Goal: Navigation & Orientation: Go to known website

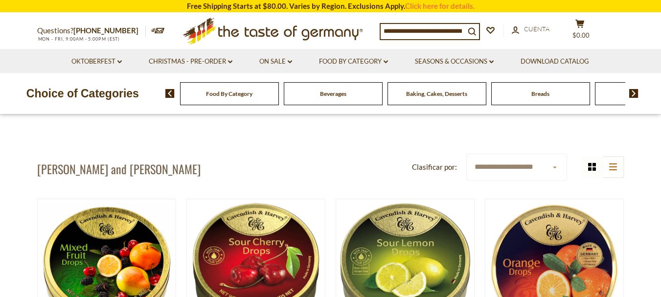
click at [632, 94] on img at bounding box center [633, 93] width 9 height 9
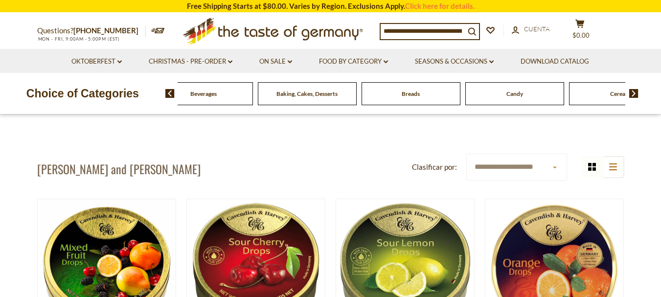
click at [632, 94] on img at bounding box center [633, 93] width 9 height 9
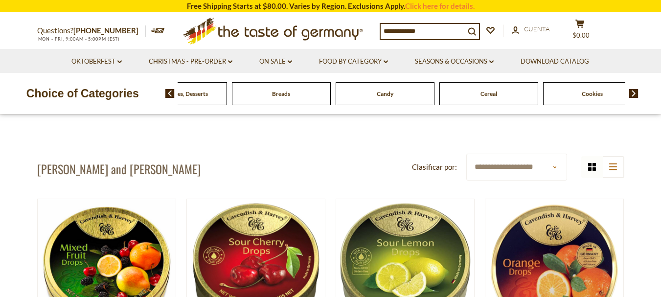
click at [632, 94] on img at bounding box center [633, 93] width 9 height 9
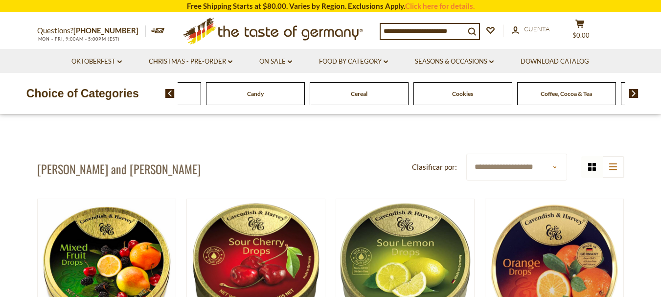
click at [632, 94] on img at bounding box center [633, 93] width 9 height 9
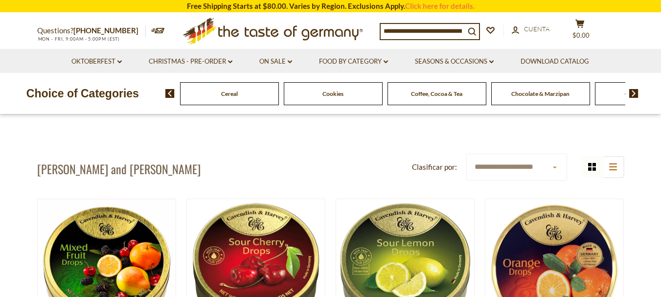
click at [632, 94] on img at bounding box center [633, 93] width 9 height 9
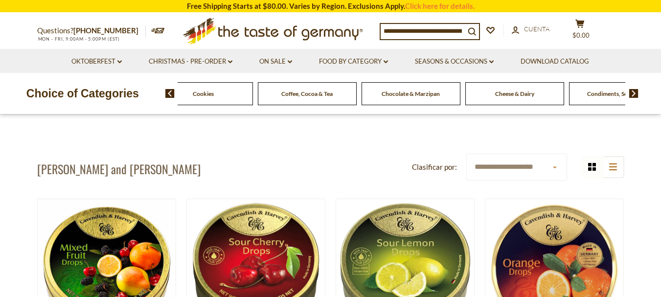
click at [632, 94] on img at bounding box center [633, 93] width 9 height 9
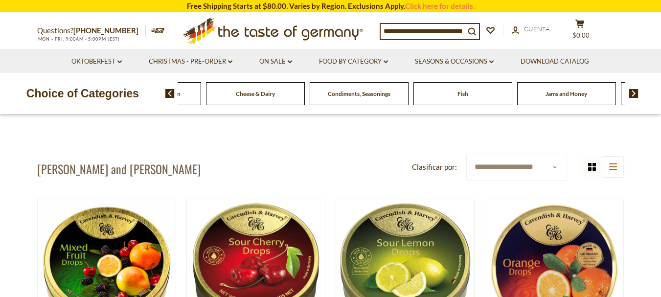
click at [632, 94] on img at bounding box center [633, 93] width 9 height 9
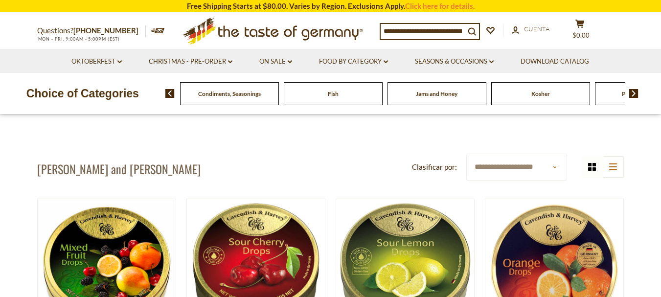
click at [632, 94] on img at bounding box center [633, 93] width 9 height 9
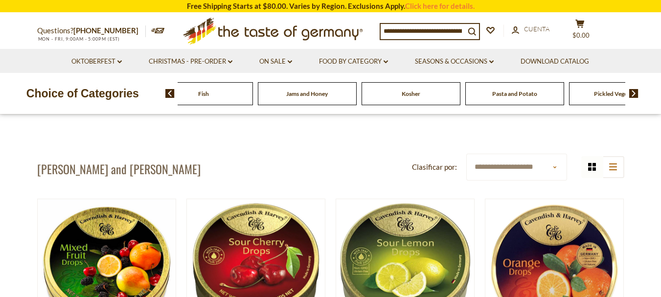
click at [632, 94] on img at bounding box center [633, 93] width 9 height 9
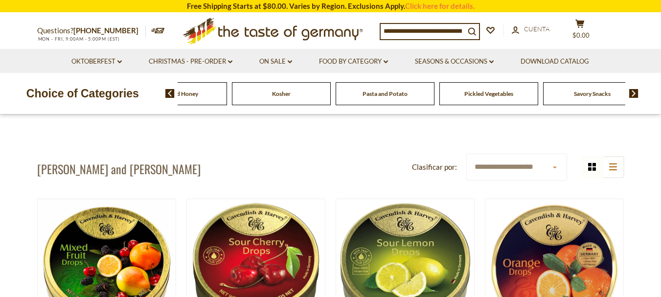
click at [632, 94] on img at bounding box center [633, 93] width 9 height 9
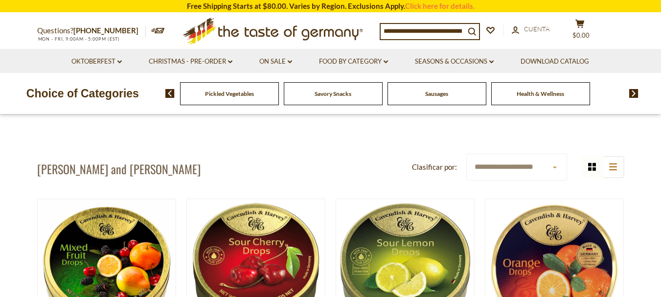
click at [632, 94] on img at bounding box center [633, 93] width 9 height 9
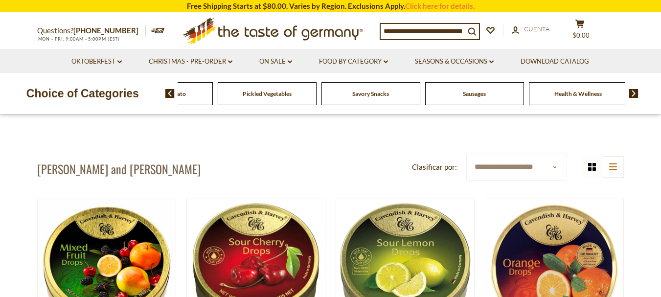
click at [632, 94] on img at bounding box center [633, 93] width 9 height 9
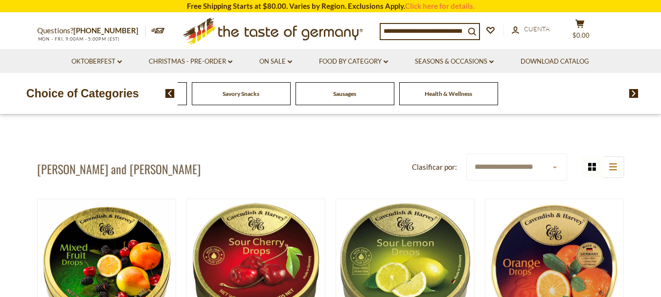
click at [632, 94] on img at bounding box center [633, 93] width 9 height 9
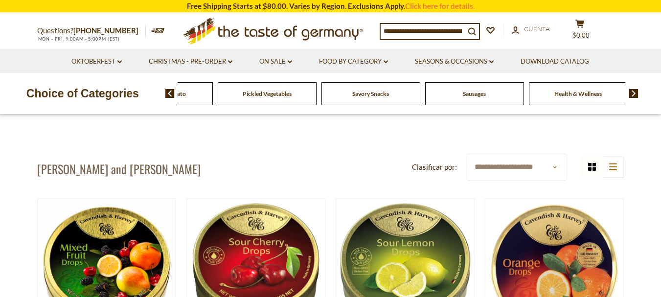
click at [632, 94] on img at bounding box center [633, 93] width 9 height 9
click at [170, 101] on div "Food By Category [GEOGRAPHIC_DATA] Baking, Cakes, Desserts Breads Candy Cereal …" at bounding box center [413, 93] width 496 height 23
click at [170, 94] on img at bounding box center [169, 93] width 9 height 9
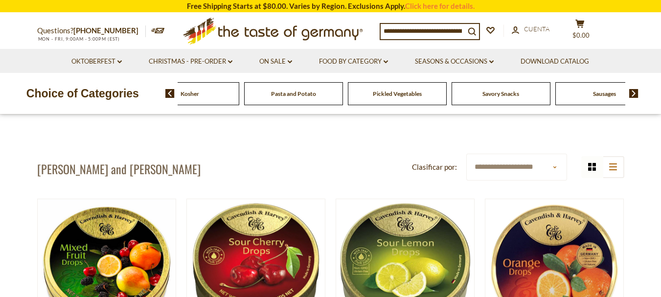
click at [170, 94] on img at bounding box center [169, 93] width 9 height 9
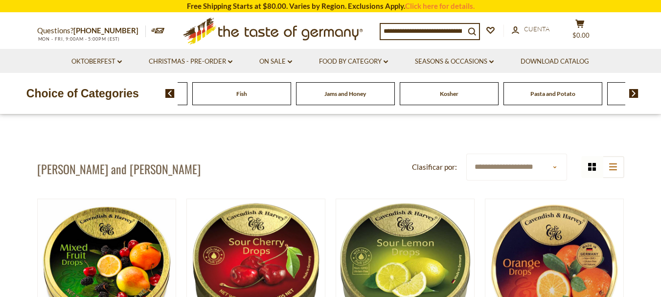
click at [170, 94] on img at bounding box center [169, 93] width 9 height 9
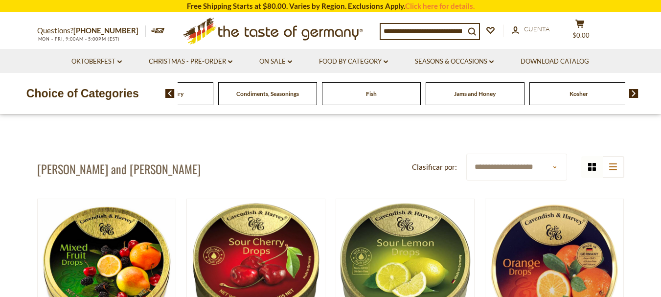
click at [170, 94] on img at bounding box center [169, 93] width 9 height 9
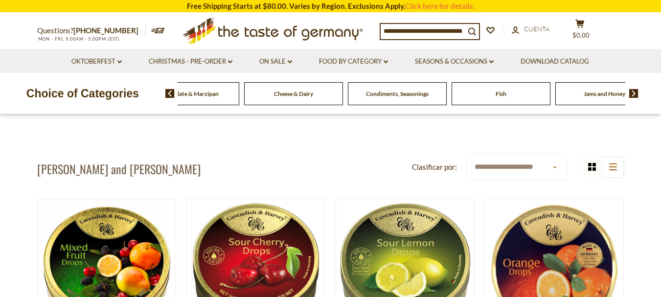
click at [170, 94] on img at bounding box center [169, 93] width 9 height 9
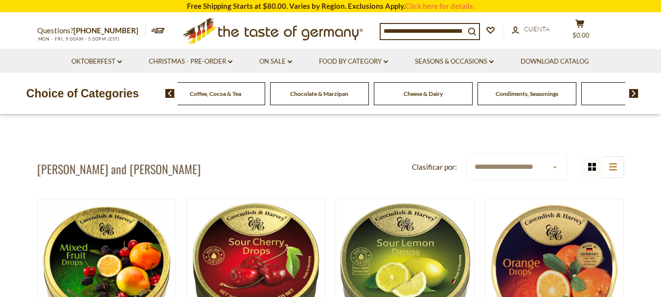
click at [170, 94] on img at bounding box center [169, 93] width 9 height 9
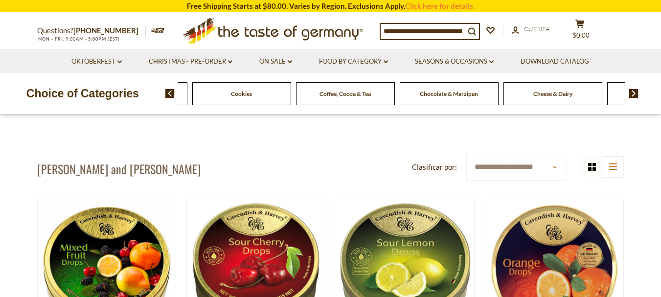
click at [170, 94] on img at bounding box center [169, 93] width 9 height 9
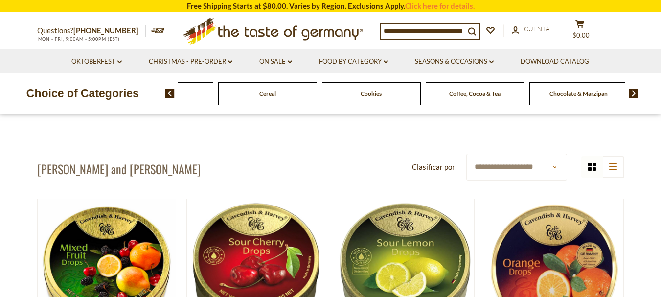
click at [170, 94] on img at bounding box center [169, 93] width 9 height 9
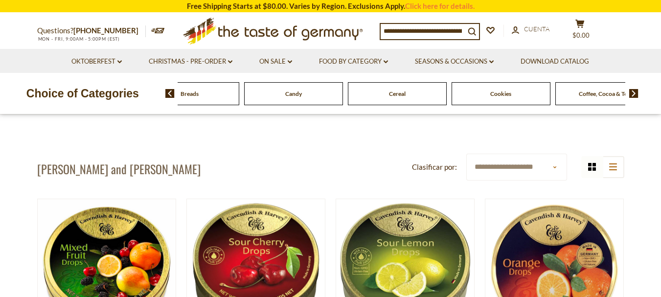
click at [170, 94] on img at bounding box center [169, 93] width 9 height 9
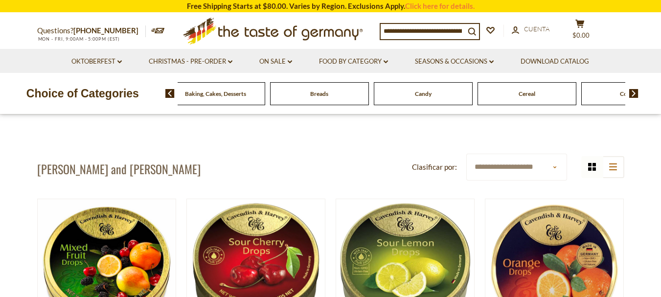
click at [170, 94] on img at bounding box center [169, 93] width 9 height 9
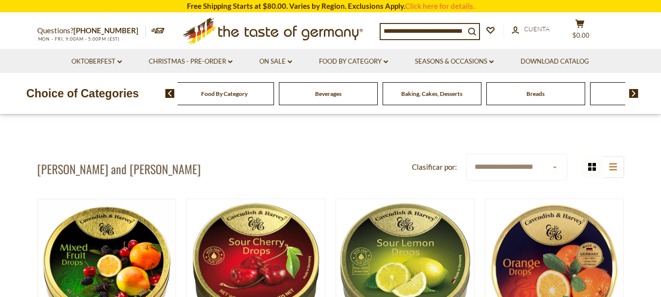
click at [170, 94] on img at bounding box center [169, 93] width 9 height 9
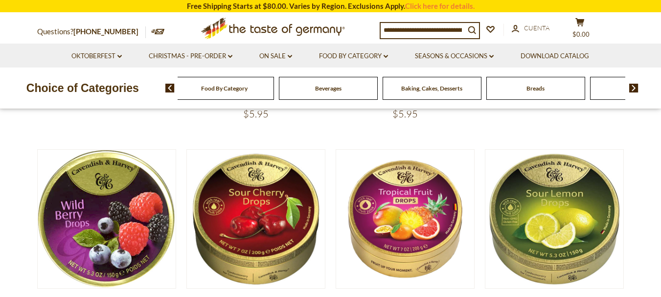
scroll to position [343, 0]
